Goal: Complete application form

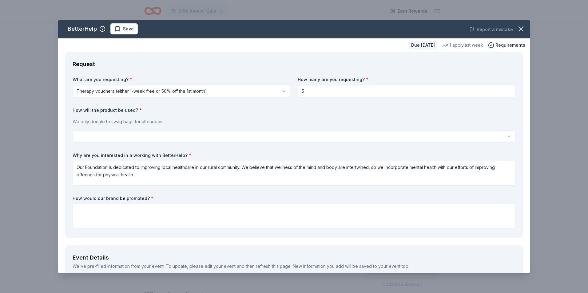
scroll to position [31, 0]
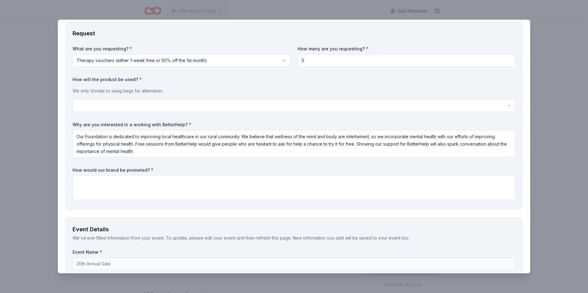
type textarea "Our Foundation is dedicated to improving local healthcare in our rural communit…"
click at [110, 183] on textarea at bounding box center [294, 188] width 443 height 25
click at [122, 182] on textarea "We would share about BetterHelp" at bounding box center [294, 188] width 443 height 25
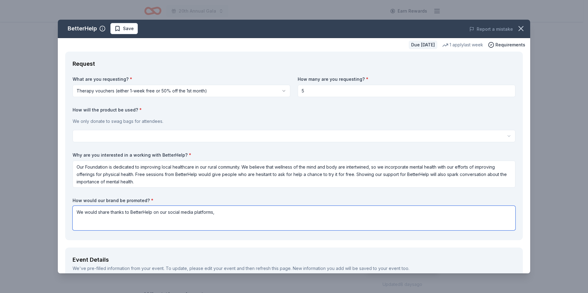
scroll to position [0, 0]
type textarea "We would share thanks to BetterHelp on our social media platforms,"
click at [176, 133] on html "20th Annual Gala Earn Rewards Due [DATE] Share BetterHelp New 1 apply last week…" at bounding box center [294, 146] width 588 height 293
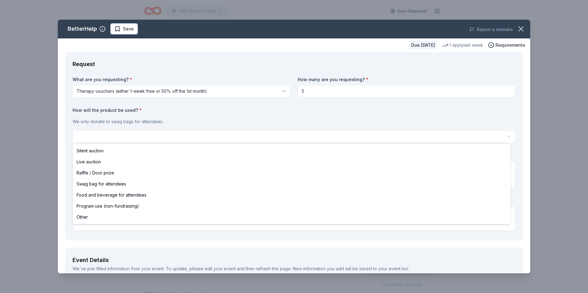
select select "raffleDoorPrize"
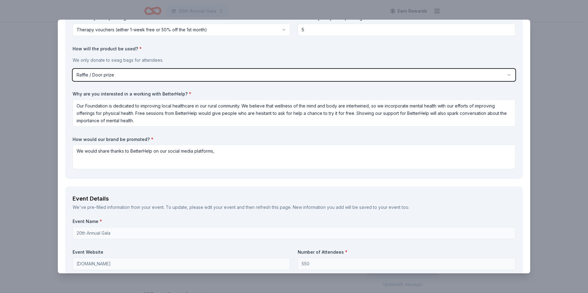
scroll to position [92, 0]
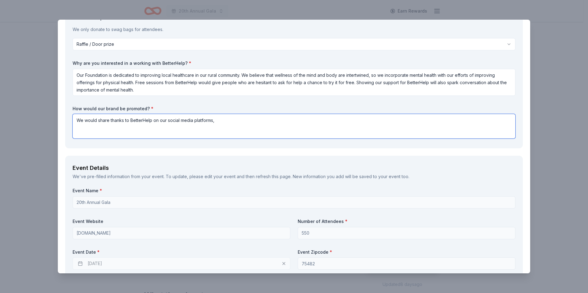
click at [246, 123] on textarea "We would share thanks to BetterHelp on our social media platforms," at bounding box center [294, 126] width 443 height 25
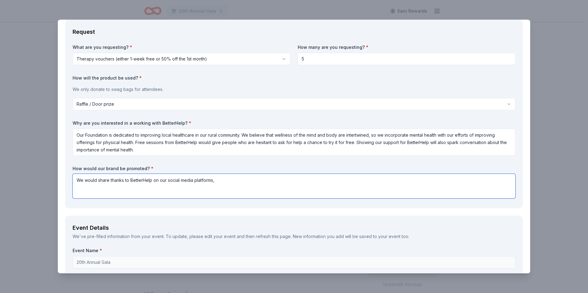
scroll to position [31, 0]
drag, startPoint x: 109, startPoint y: 183, endPoint x: 129, endPoint y: 193, distance: 23.1
click at [109, 183] on textarea "We would share thanks to BetterHelp on our social media platforms," at bounding box center [294, 188] width 443 height 25
drag, startPoint x: 156, startPoint y: 181, endPoint x: 173, endPoint y: 191, distance: 19.1
click at [156, 181] on textarea "We would give thanks to BetterHelp on our social media platforms," at bounding box center [294, 188] width 443 height 25
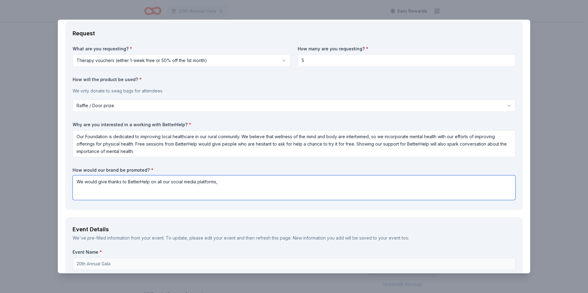
click at [222, 182] on textarea "We would give thanks to BetterHelp on all our social media platforms," at bounding box center [294, 188] width 443 height 25
click at [290, 183] on textarea "We would give thanks to BetterHelp on all our social media platforms and advert…" at bounding box center [294, 188] width 443 height 25
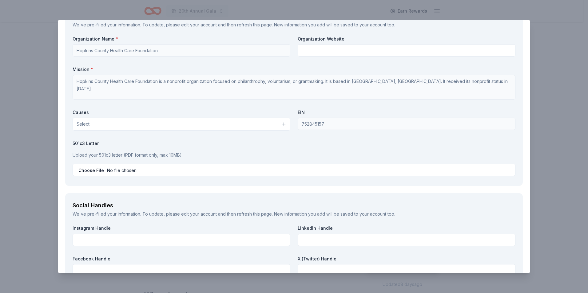
scroll to position [523, 0]
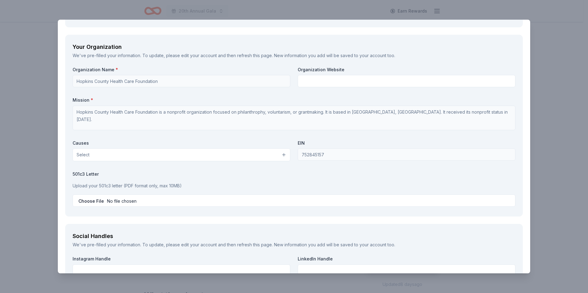
type textarea "We would give thanks to BetterHelp on all our social media platforms and advert…"
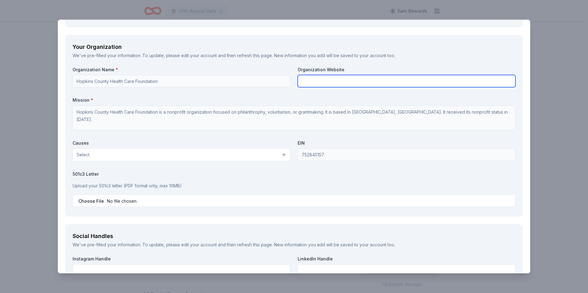
click at [315, 85] on input "text" at bounding box center [407, 81] width 218 height 12
paste input "[URL][DOMAIN_NAME]"
type input "[URL][DOMAIN_NAME]"
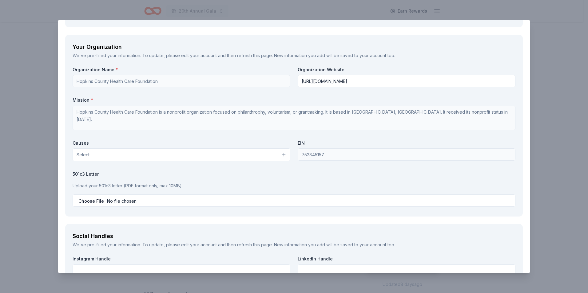
click at [305, 97] on label "Mission *" at bounding box center [294, 100] width 443 height 6
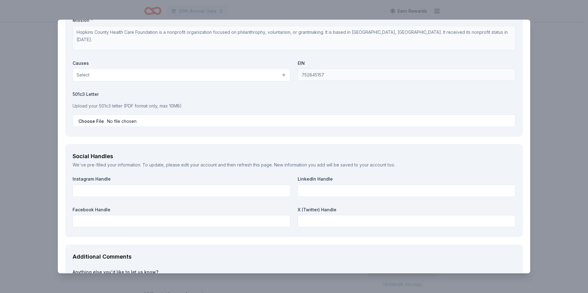
scroll to position [615, 0]
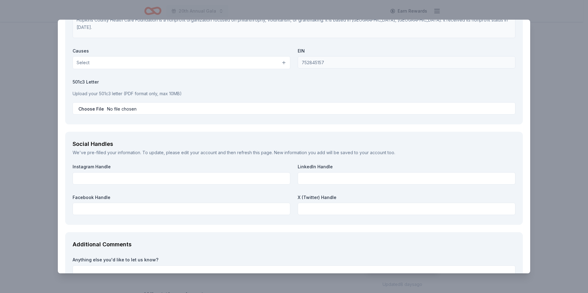
click at [216, 62] on button "Select" at bounding box center [182, 62] width 218 height 13
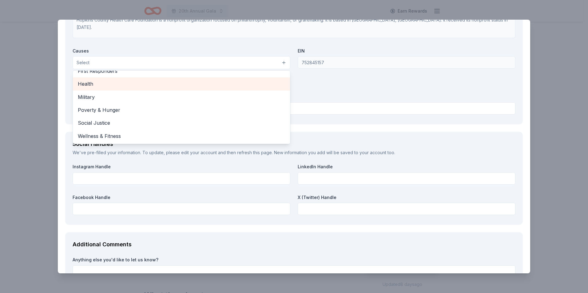
click at [117, 84] on span "Health" at bounding box center [181, 84] width 207 height 8
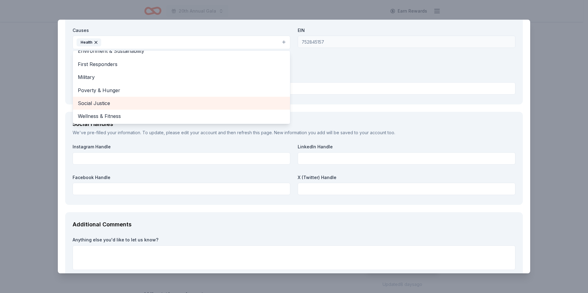
scroll to position [646, 0]
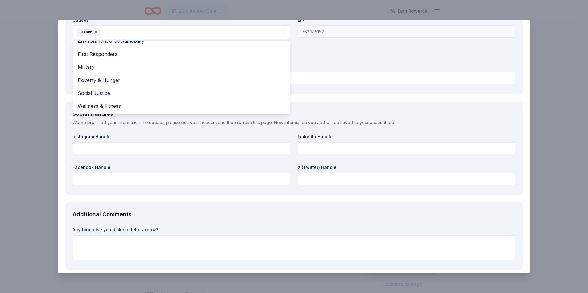
click at [305, 59] on div "Organization Name * Hopkins County Health Care Foundation Organization Website …" at bounding box center [294, 15] width 443 height 143
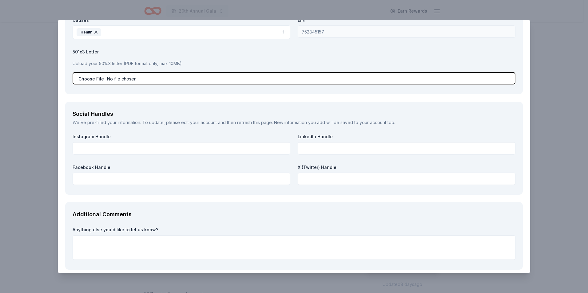
click at [332, 79] on input "file" at bounding box center [294, 78] width 443 height 12
type input "C:\fakepath\letter of determination.pdf"
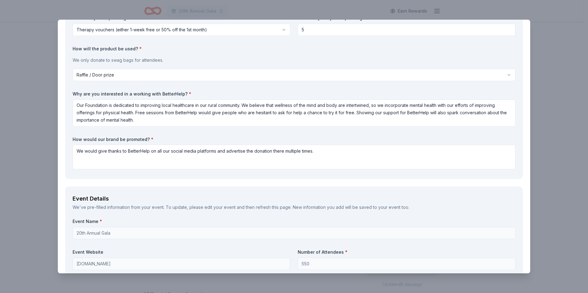
scroll to position [31, 0]
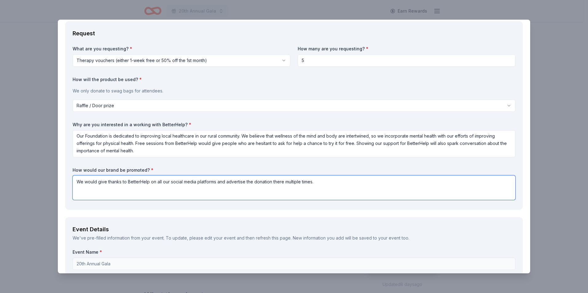
click at [333, 186] on textarea "We would give thanks to BetterHelp on all our social media platforms and advert…" at bounding box center [294, 188] width 443 height 25
click at [337, 182] on textarea "We would give thanks to BetterHelp on all our social media platforms and advert…" at bounding box center [294, 188] width 443 height 25
click at [412, 189] on textarea "We would give thanks to BetterHelp on all our social media platforms and advert…" at bounding box center [294, 188] width 443 height 25
type textarea "We would give thanks to BetterHelp on all our social media platforms and advert…"
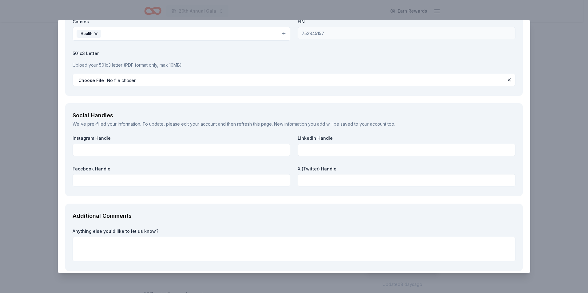
scroll to position [674, 0]
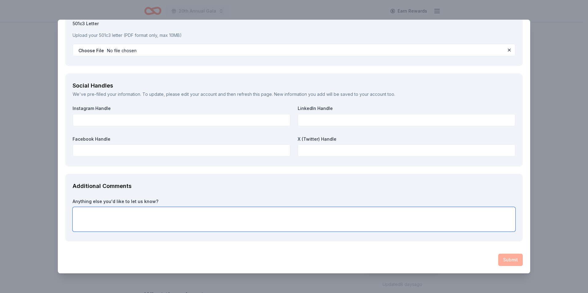
click at [230, 212] on textarea at bounding box center [294, 219] width 443 height 25
click at [226, 178] on div "Additional Comments Anything else you'd like to let us know?" at bounding box center [293, 208] width 457 height 68
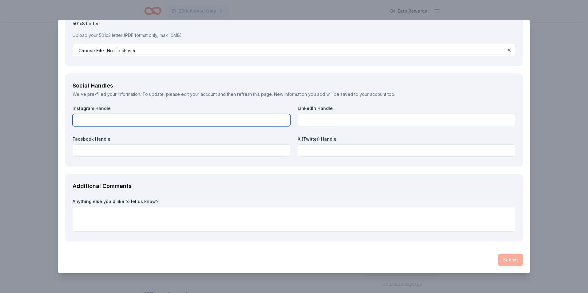
click at [124, 120] on input "text" at bounding box center [182, 120] width 218 height 12
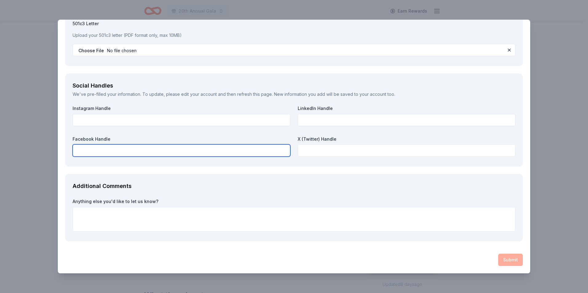
click at [122, 150] on input "text" at bounding box center [182, 150] width 218 height 12
paste input "[URL][DOMAIN_NAME]"
type input "[URL][DOMAIN_NAME]"
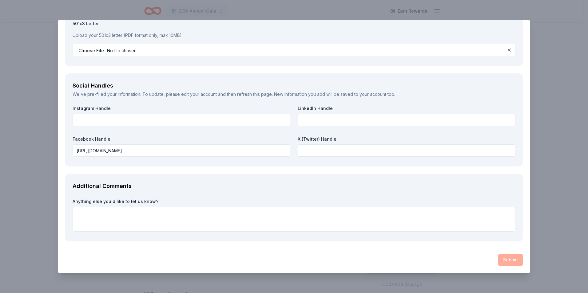
click at [152, 133] on div "Instagram Handle LinkedIn Handle Facebook Handle [URL][DOMAIN_NAME] X (Twitter)…" at bounding box center [294, 132] width 443 height 54
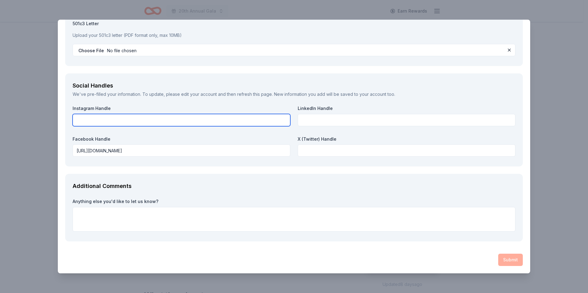
click at [134, 117] on input "text" at bounding box center [182, 120] width 218 height 12
type input "@hchealthcarefoundation"
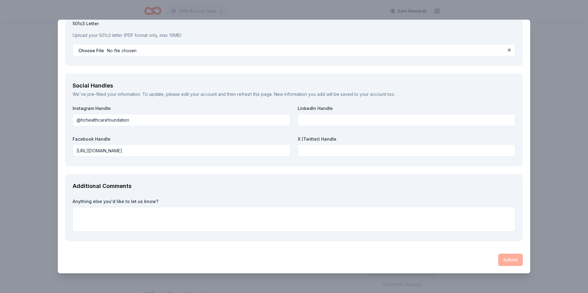
click at [137, 105] on label "Instagram Handle" at bounding box center [182, 108] width 218 height 6
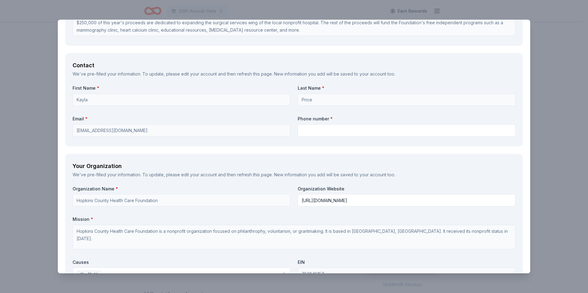
scroll to position [397, 0]
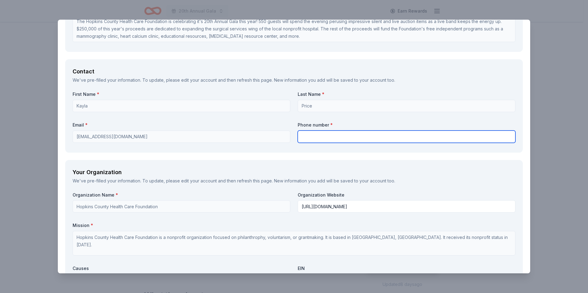
click at [324, 140] on input "text" at bounding box center [407, 137] width 218 height 12
type input "9034384799"
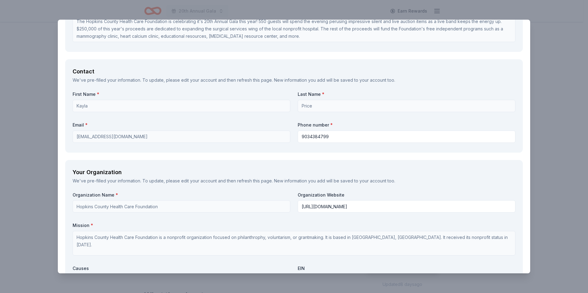
click at [326, 155] on div "Request What are you requesting? * Therapy vouchers (either 1-week free or 50% …" at bounding box center [294, 102] width 472 height 895
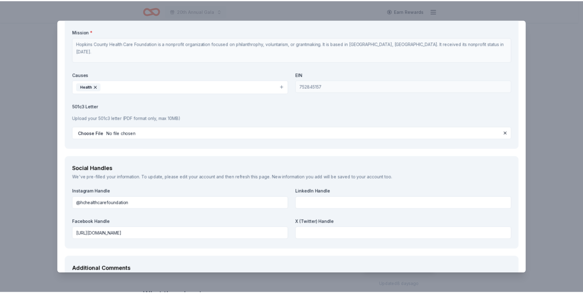
scroll to position [674, 0]
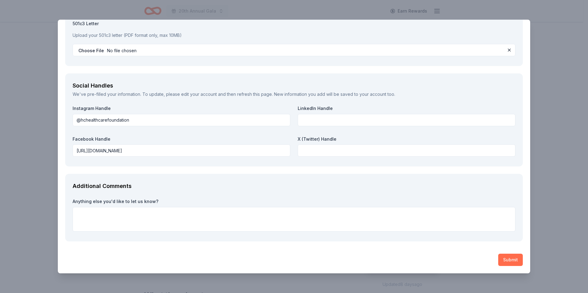
click at [508, 259] on button "Submit" at bounding box center [510, 260] width 25 height 12
